Goal: Task Accomplishment & Management: Use online tool/utility

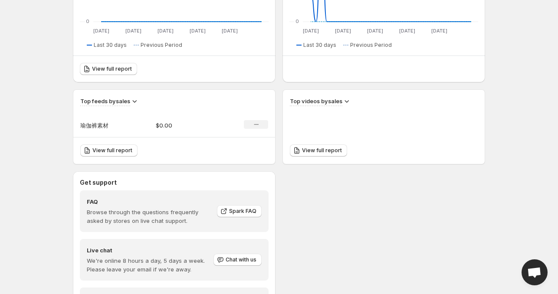
scroll to position [280, 0]
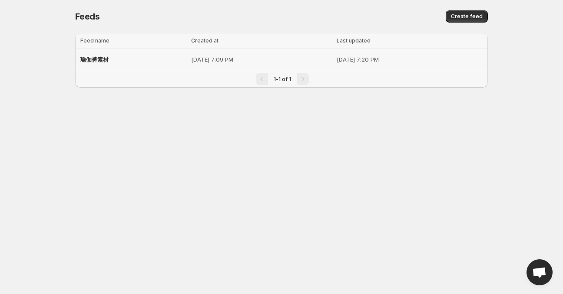
click at [297, 61] on p "[DATE] 7:09 PM" at bounding box center [261, 59] width 140 height 9
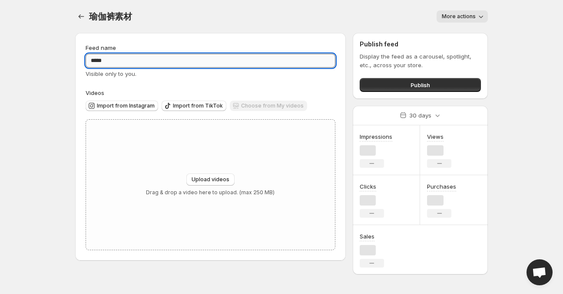
drag, startPoint x: 146, startPoint y: 64, endPoint x: 137, endPoint y: 65, distance: 9.1
click at [146, 64] on input "*****" at bounding box center [211, 61] width 250 height 14
click at [455, 14] on span "More actions" at bounding box center [459, 16] width 34 height 7
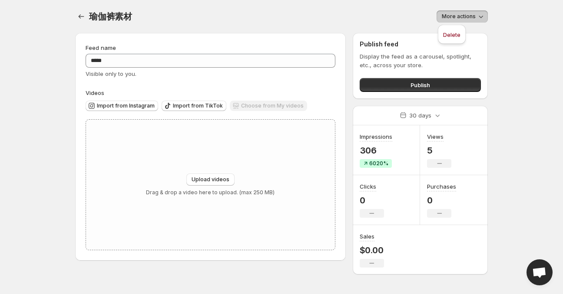
click at [455, 14] on span "More actions" at bounding box center [459, 16] width 34 height 7
